Goal: Navigation & Orientation: Find specific page/section

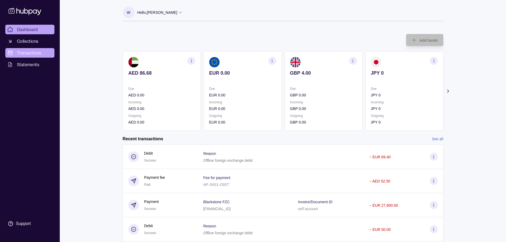
click at [24, 50] on span "Transactions" at bounding box center [29, 53] width 24 height 6
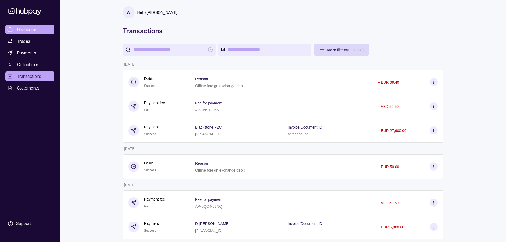
click at [31, 30] on span "Dashboard" at bounding box center [27, 29] width 21 height 6
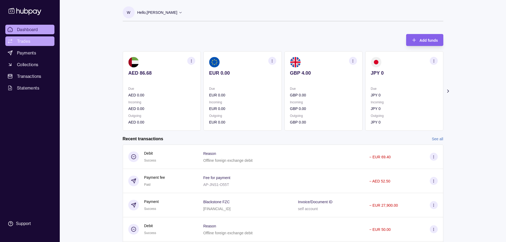
click at [31, 41] on link "Trades" at bounding box center [29, 41] width 49 height 10
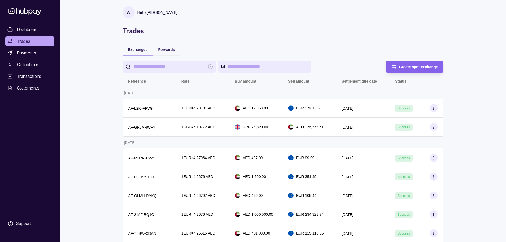
click at [31, 53] on span "Payments" at bounding box center [26, 53] width 19 height 6
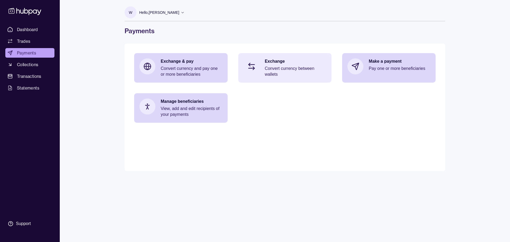
click at [300, 68] on p "Convert currency between wallets" at bounding box center [296, 72] width 62 height 12
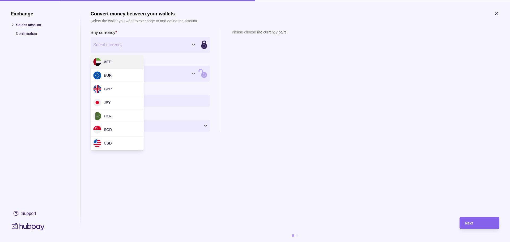
click at [132, 242] on div "Exchange Select amount Confirmation Support Convert money between your wallets …" at bounding box center [255, 242] width 510 height 0
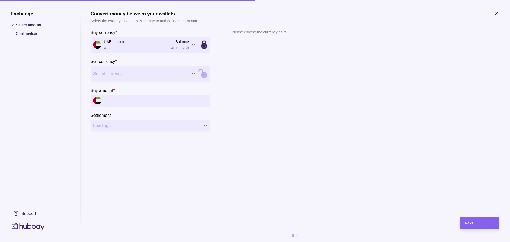
click at [126, 242] on div "Exchange Select amount Confirmation Support Convert money between your wallets …" at bounding box center [255, 242] width 510 height 0
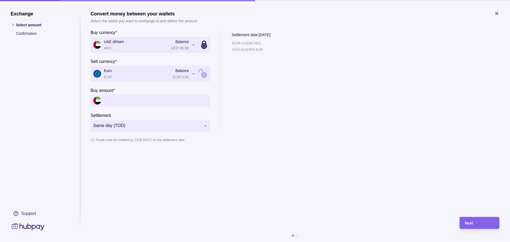
click at [125, 242] on div "**********" at bounding box center [255, 242] width 510 height 0
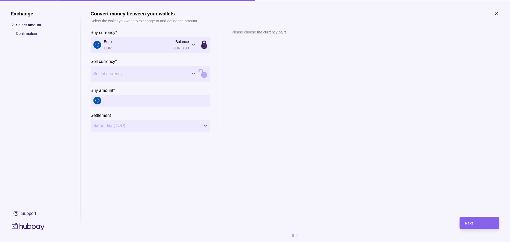
click at [122, 64] on section "Sell currency * Select currency *** *** *** *** *** *** ***" at bounding box center [151, 70] width 120 height 24
click at [121, 242] on div "Exchange Select amount Confirmation Support Convert money between your wallets …" at bounding box center [255, 242] width 510 height 0
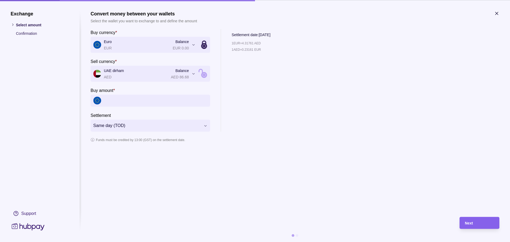
click at [496, 14] on icon "button" at bounding box center [496, 13] width 5 height 5
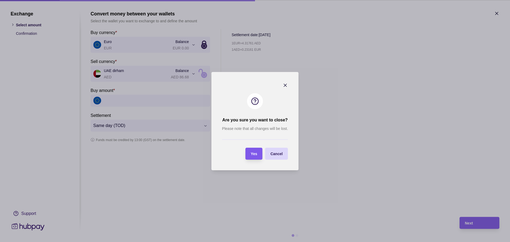
click at [254, 154] on span "Yes" at bounding box center [254, 154] width 6 height 4
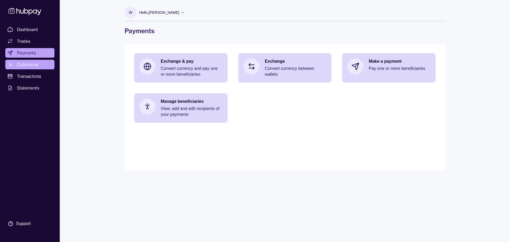
click at [27, 64] on span "Collections" at bounding box center [27, 64] width 21 height 6
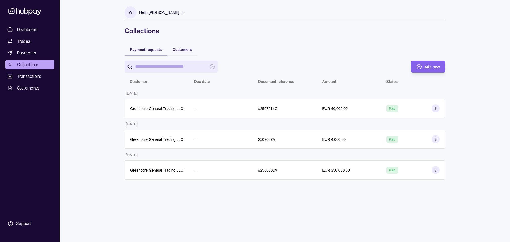
click at [175, 50] on span "Customers" at bounding box center [182, 50] width 19 height 4
click at [141, 49] on span "Payment requests" at bounding box center [146, 50] width 32 height 4
click at [29, 78] on span "Transactions" at bounding box center [29, 76] width 24 height 6
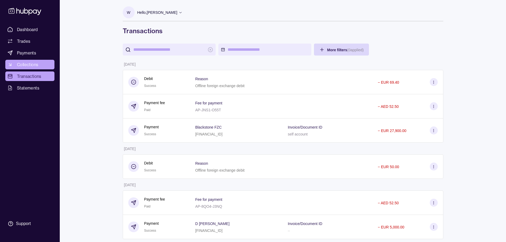
click at [29, 67] on span "Collections" at bounding box center [27, 64] width 21 height 6
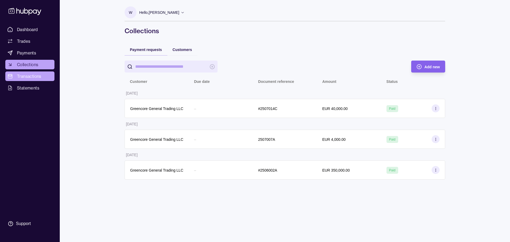
click at [30, 75] on span "Transactions" at bounding box center [29, 76] width 24 height 6
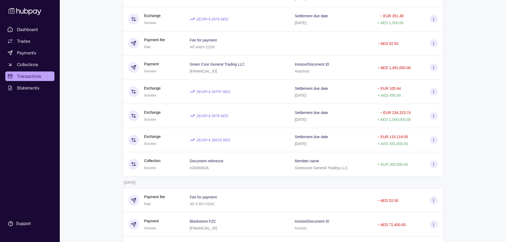
scroll to position [683, 0]
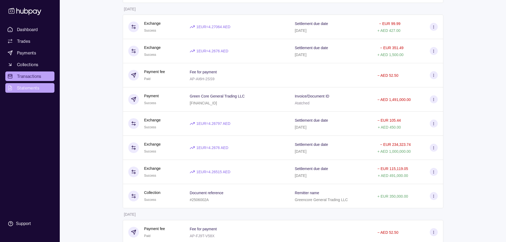
click at [32, 89] on span "Statements" at bounding box center [28, 88] width 22 height 6
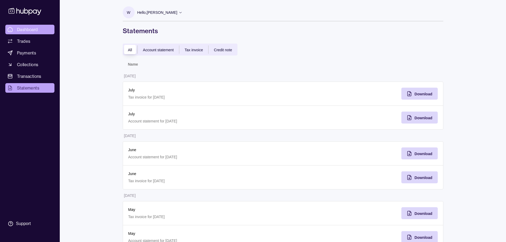
click at [31, 30] on span "Dashboard" at bounding box center [27, 29] width 21 height 6
